Goal: Information Seeking & Learning: Learn about a topic

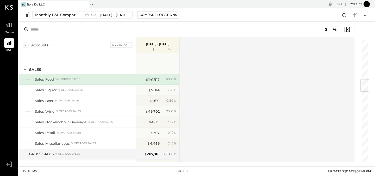
scroll to position [339, 0]
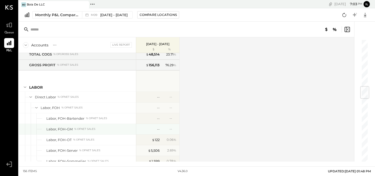
scroll to position [402, 0]
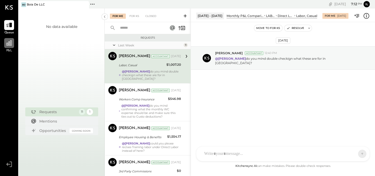
click at [6, 42] on icon at bounding box center [9, 43] width 7 height 7
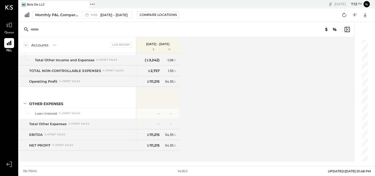
scroll to position [1409, 0]
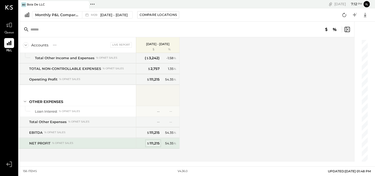
click at [152, 145] on div "$ 111,215" at bounding box center [153, 143] width 13 height 5
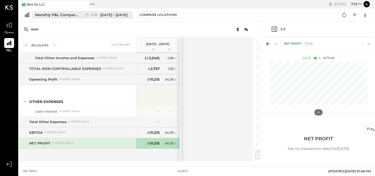
click at [115, 13] on span "[DATE] - [DATE]" at bounding box center [113, 15] width 27 height 5
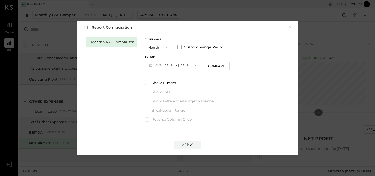
click at [175, 66] on button "M09 Sep 1 - 30, 2025" at bounding box center [172, 65] width 55 height 10
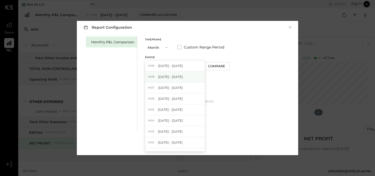
click at [177, 78] on span "Aug 1 - 31, 2025" at bounding box center [170, 77] width 25 height 4
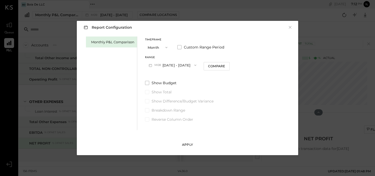
click at [190, 145] on div "Apply" at bounding box center [187, 144] width 11 height 4
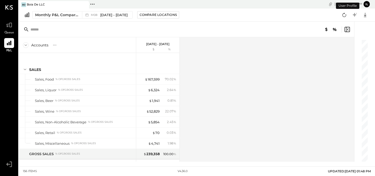
scroll to position [1409, 0]
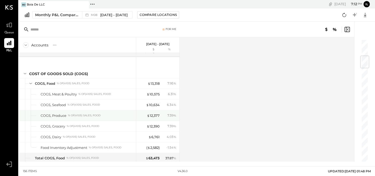
scroll to position [128, 0]
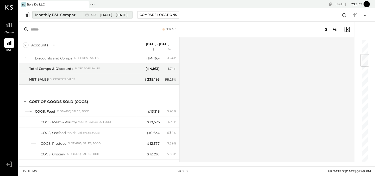
click at [104, 15] on span "Aug 1 - 31, 2025" at bounding box center [113, 15] width 27 height 5
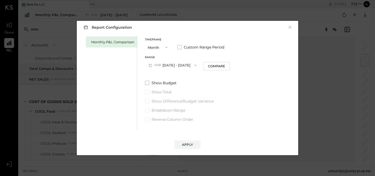
click at [176, 62] on button "M08 Aug 1 - 31, 2025" at bounding box center [172, 65] width 55 height 10
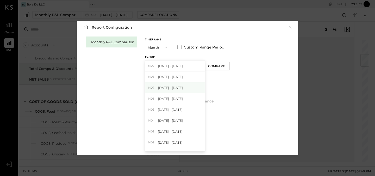
click at [178, 86] on span "Jul 1 - 31, 2025" at bounding box center [170, 87] width 25 height 4
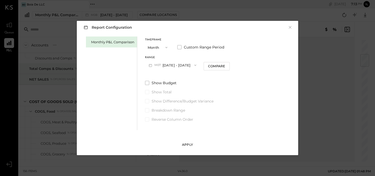
click at [185, 142] on div "Apply" at bounding box center [187, 144] width 11 height 4
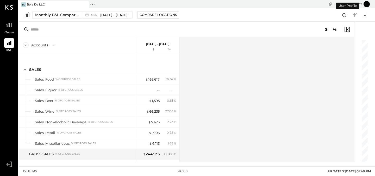
scroll to position [1409, 0]
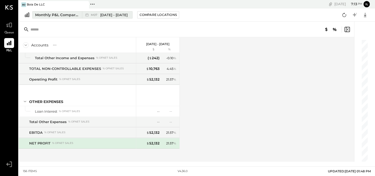
click at [104, 14] on span "Jul 1 - 31, 2025" at bounding box center [113, 15] width 27 height 5
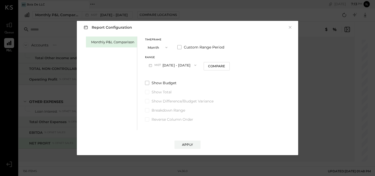
click at [168, 63] on button "M07 Jul 1 - 31, 2025" at bounding box center [172, 65] width 55 height 10
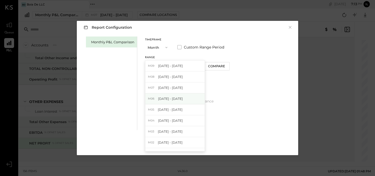
click at [170, 101] on div "M06 Jun 1 - 30, 2025" at bounding box center [174, 98] width 59 height 11
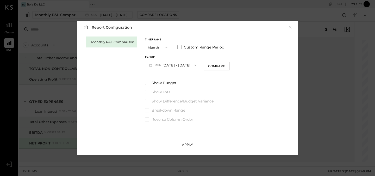
click at [189, 143] on div "Apply" at bounding box center [187, 144] width 11 height 4
